Goal: Task Accomplishment & Management: Use online tool/utility

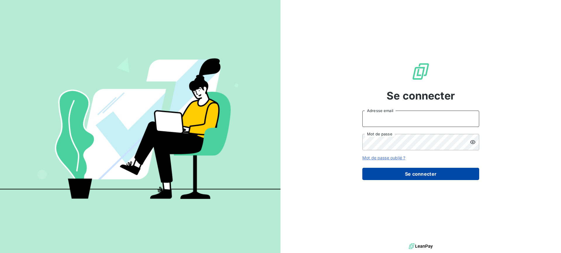
type input "[PERSON_NAME][EMAIL_ADDRESS][DOMAIN_NAME]"
click at [431, 173] on button "Se connecter" at bounding box center [420, 174] width 117 height 12
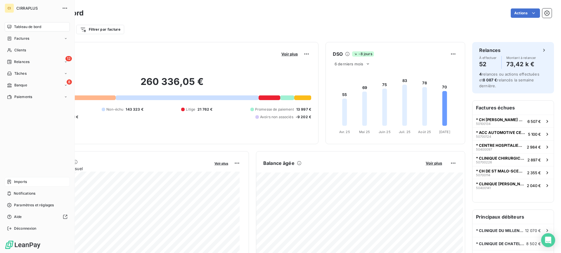
click at [25, 183] on span "Imports" at bounding box center [20, 181] width 13 height 5
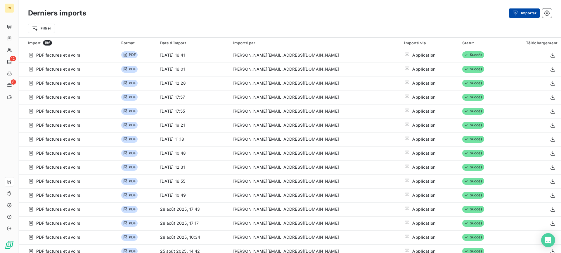
click at [527, 11] on button "Importer" at bounding box center [524, 12] width 31 height 9
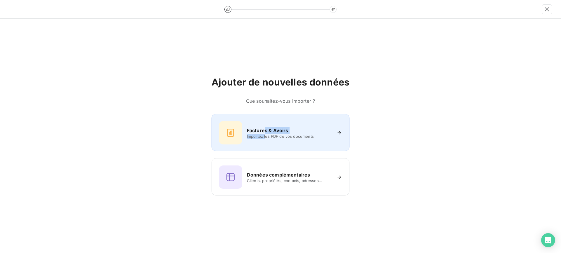
click at [266, 134] on div "Factures & Avoirs Importez les PDF de vos documents" at bounding box center [289, 133] width 85 height 12
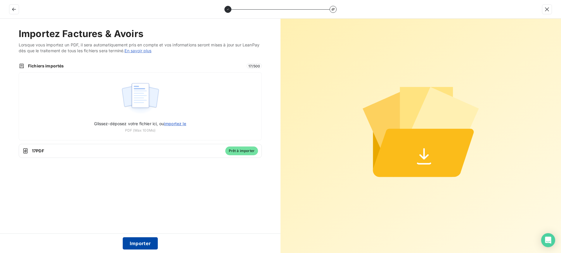
click at [146, 242] on button "Importer" at bounding box center [140, 244] width 35 height 12
